Goal: Complete application form

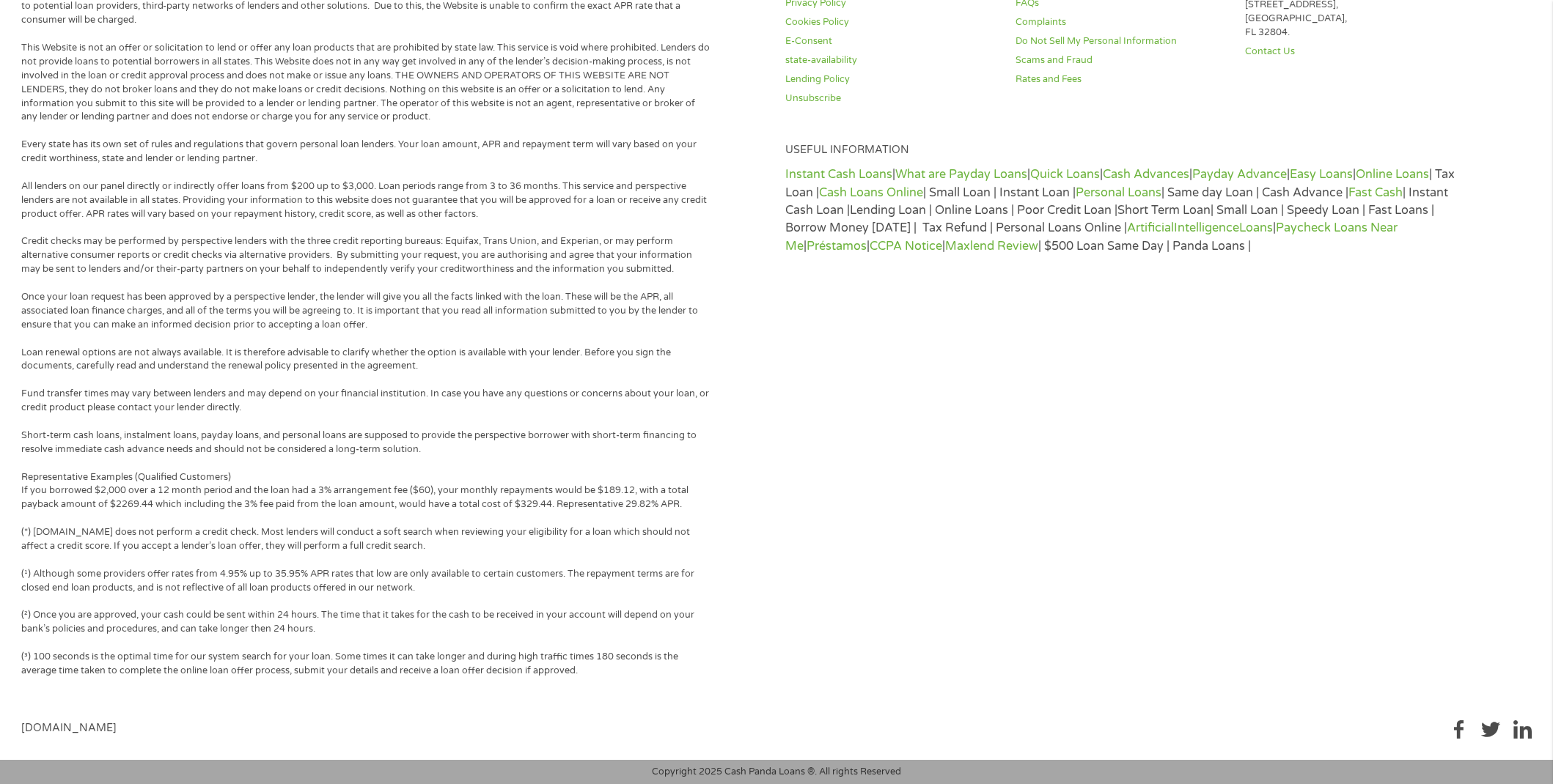
scroll to position [4038, 0]
click at [848, 174] on link "Instant Cash Loans" at bounding box center [838, 174] width 107 height 15
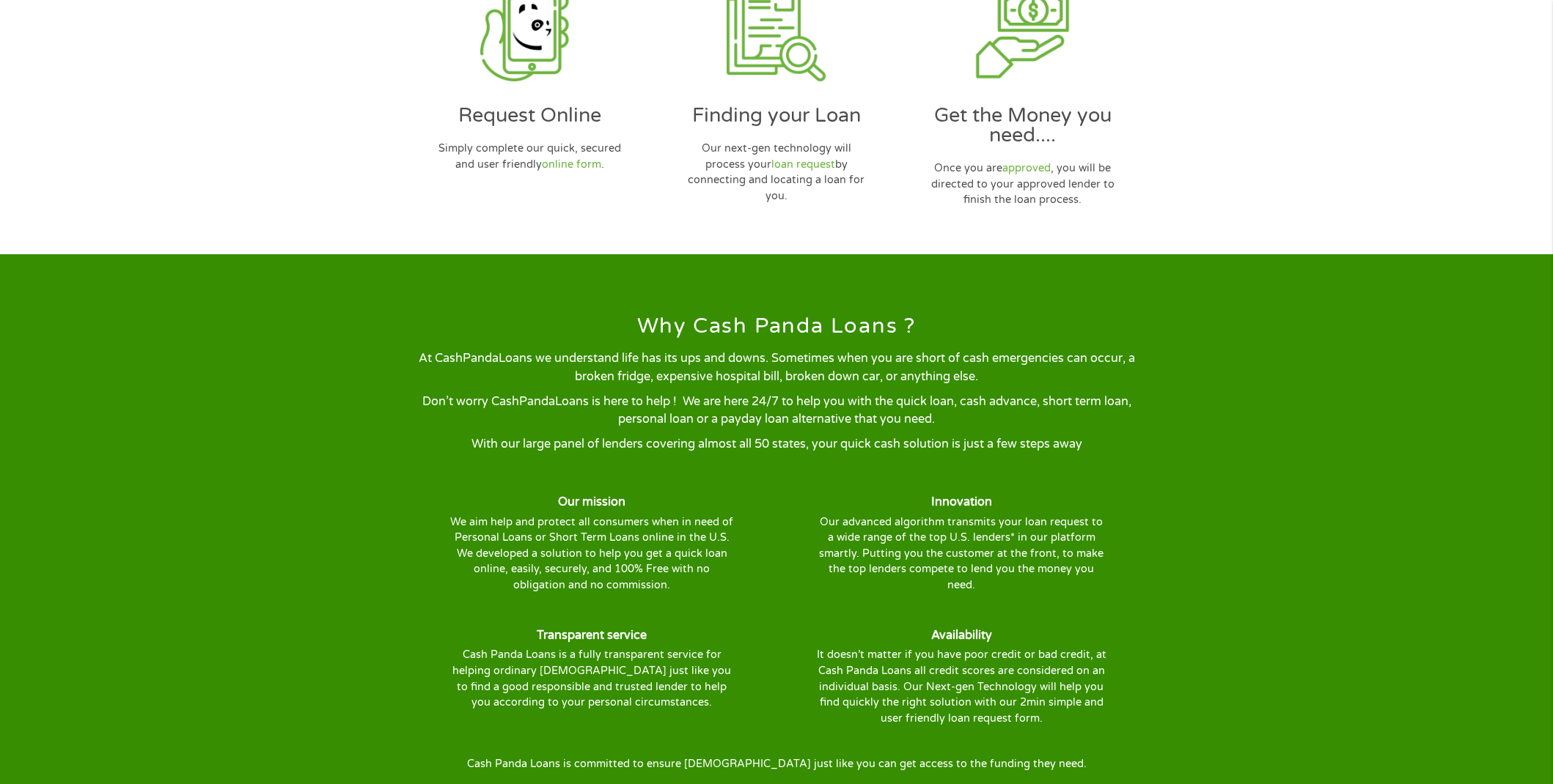
scroll to position [810, 0]
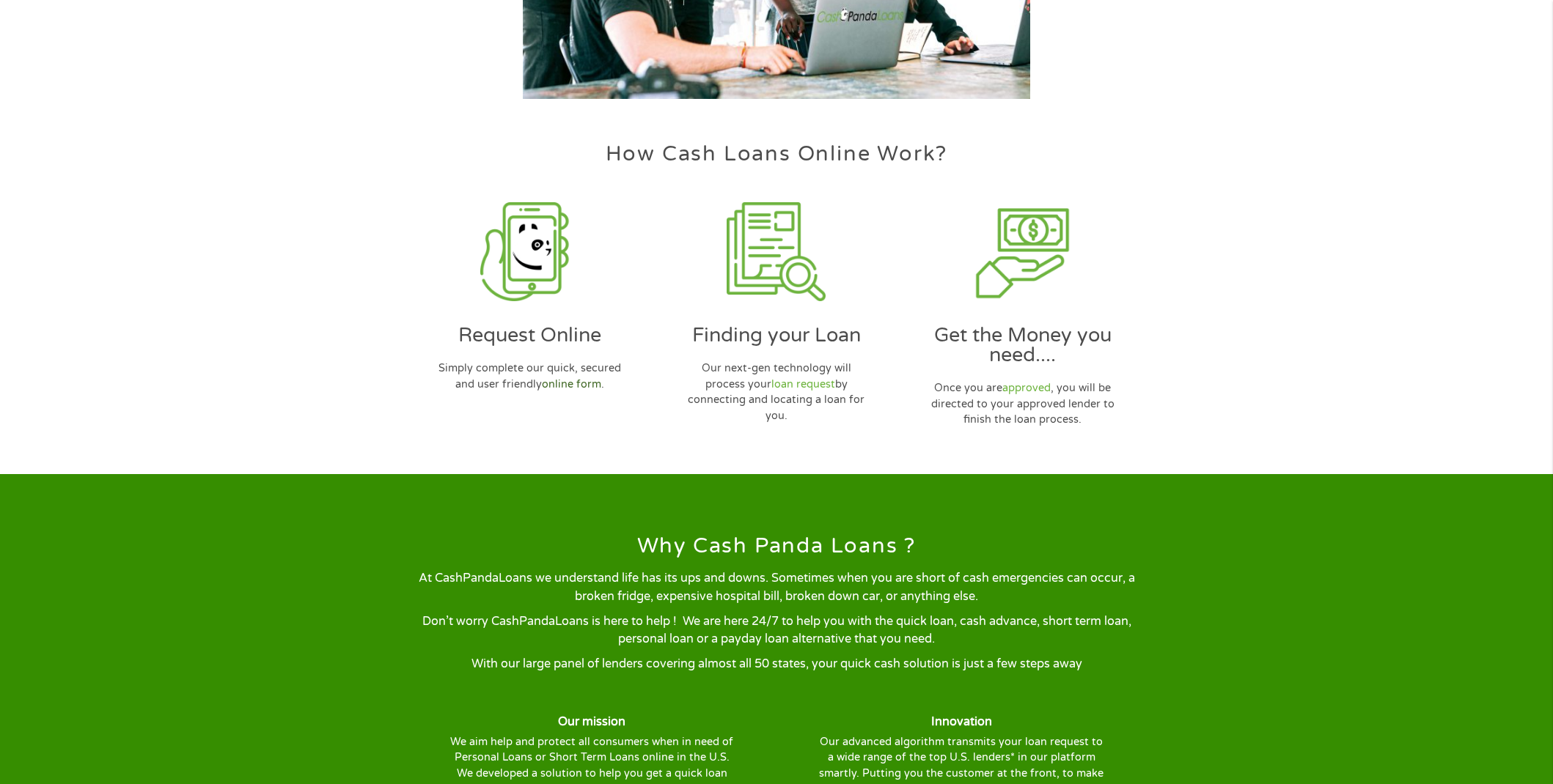
click at [569, 384] on link "online form" at bounding box center [571, 384] width 59 height 12
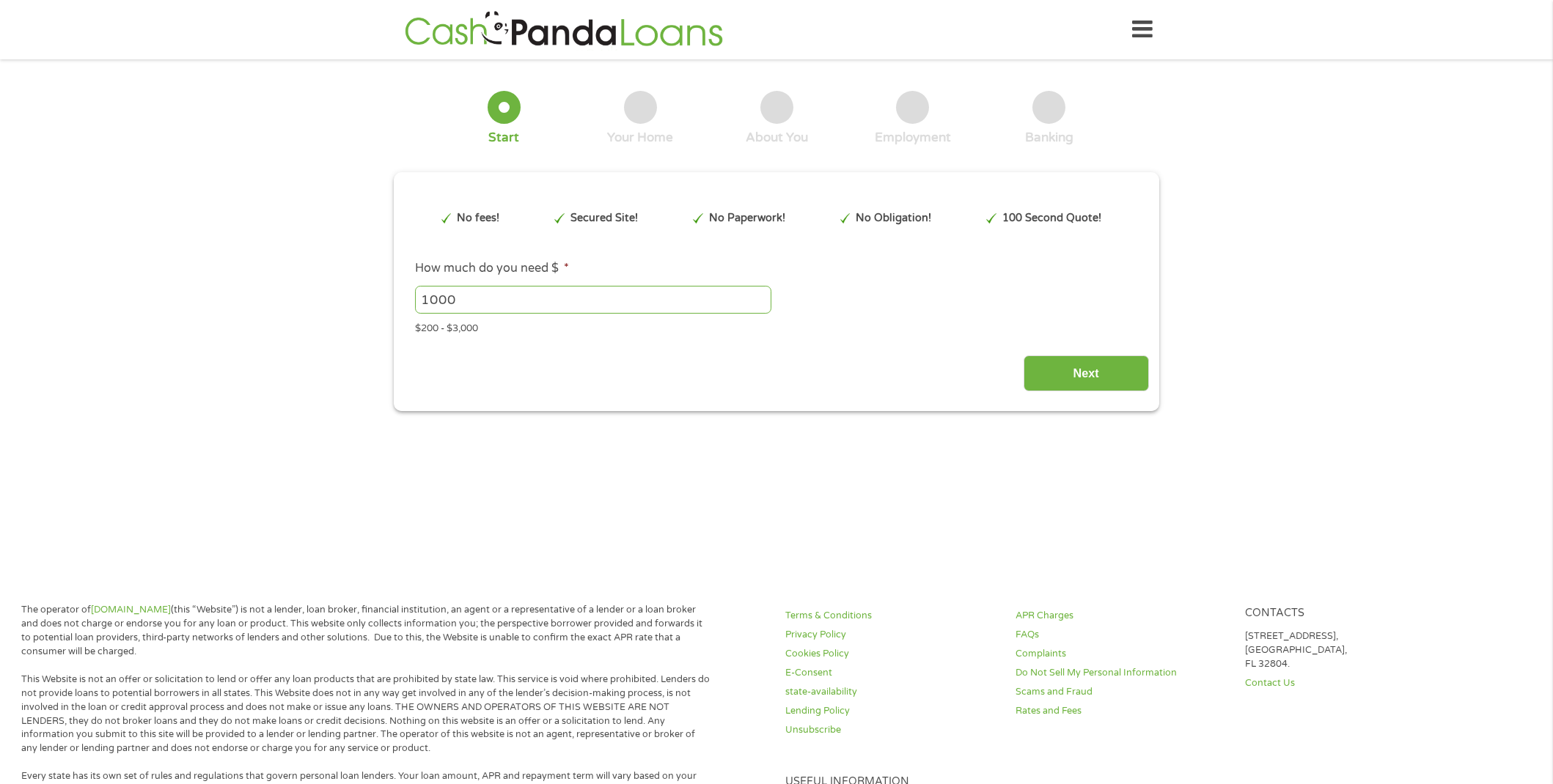
type input "EAIaIQobChMI-siW-JDUjwMV0lr_AR0UpSHvEAAYAyAAEgK_CvD_BwE"
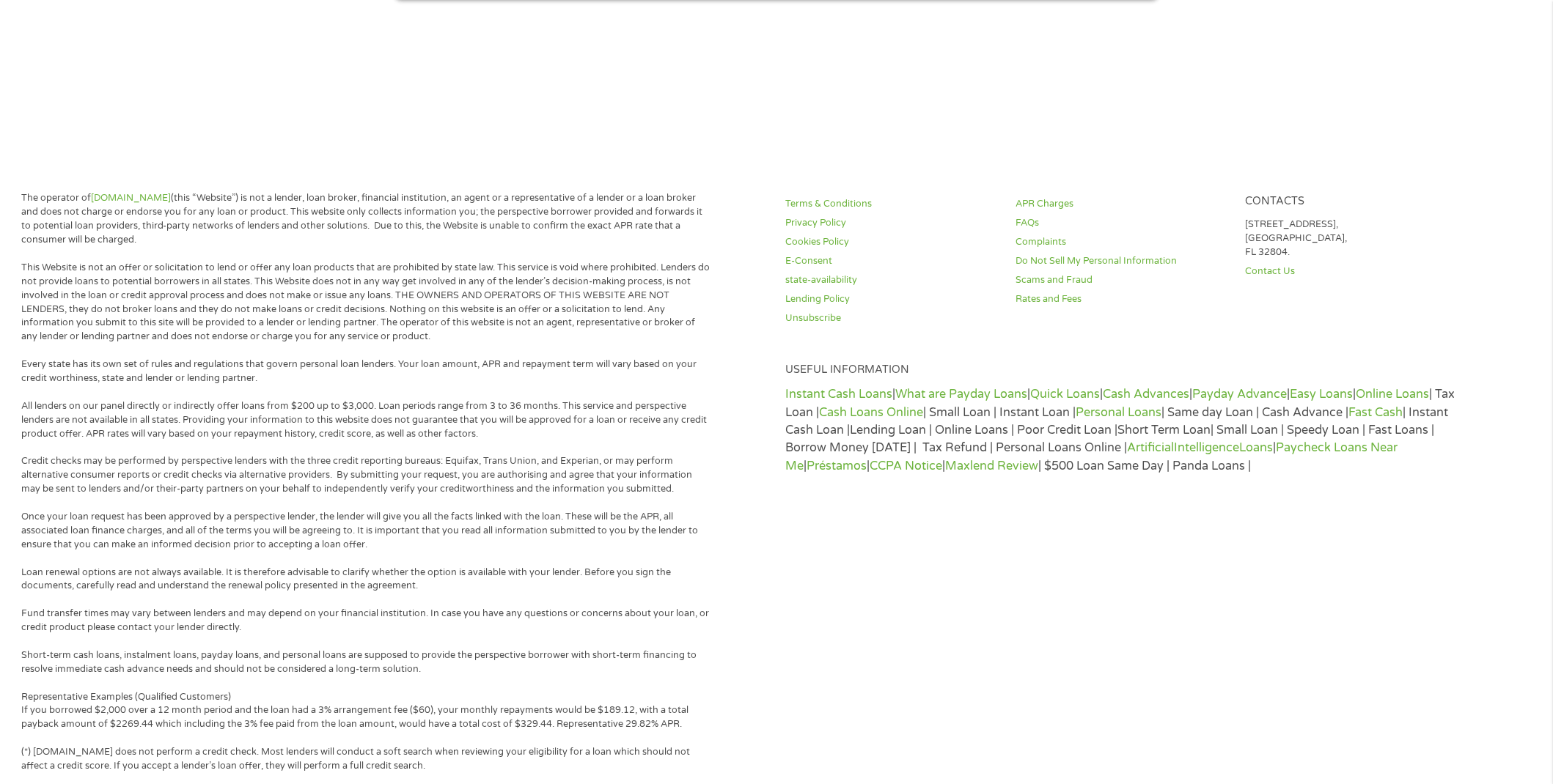
scroll to position [632, 0]
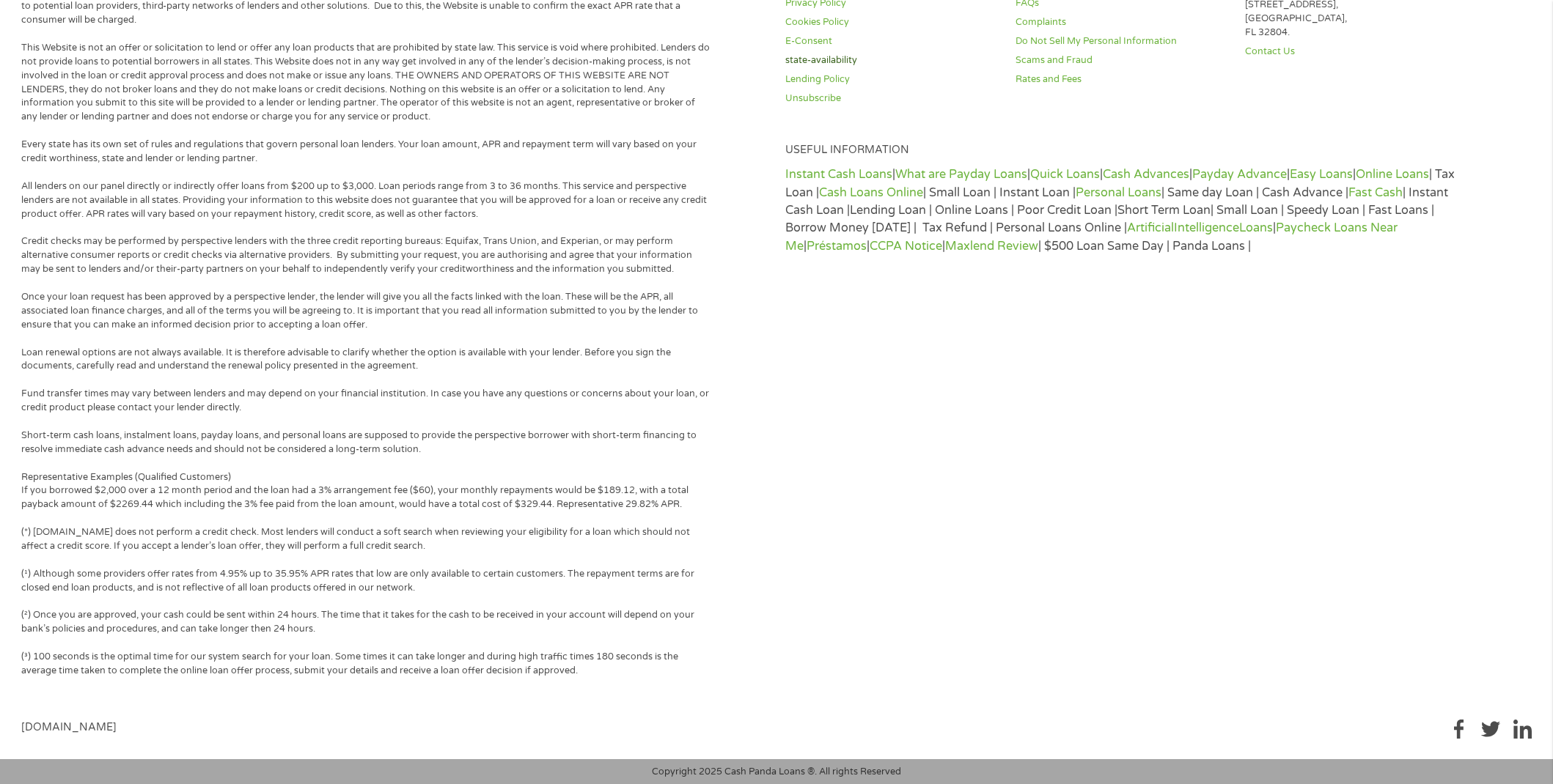
click at [884, 59] on link "state-availability" at bounding box center [891, 60] width 212 height 14
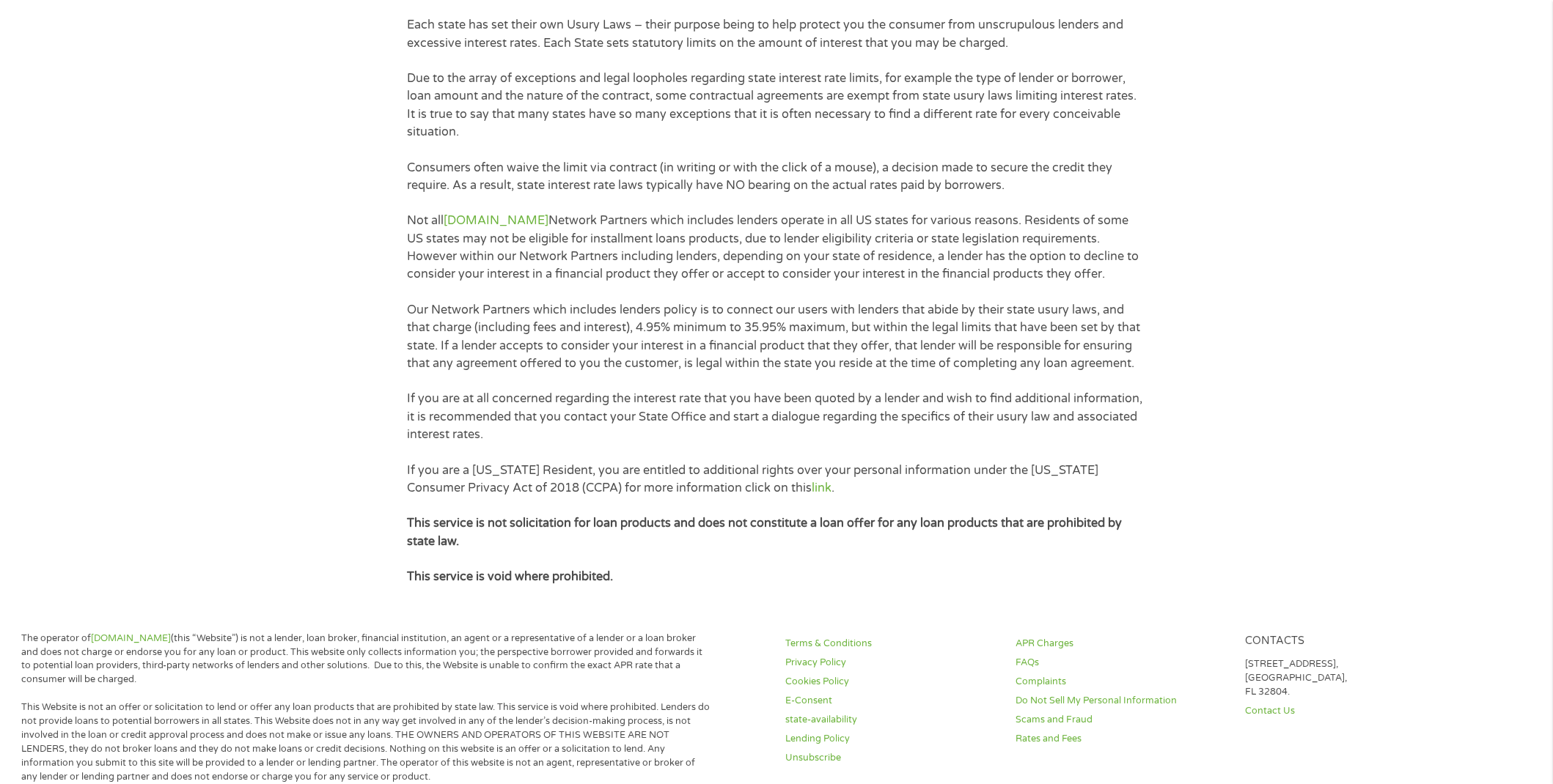
scroll to position [149, 0]
